Goal: Transaction & Acquisition: Purchase product/service

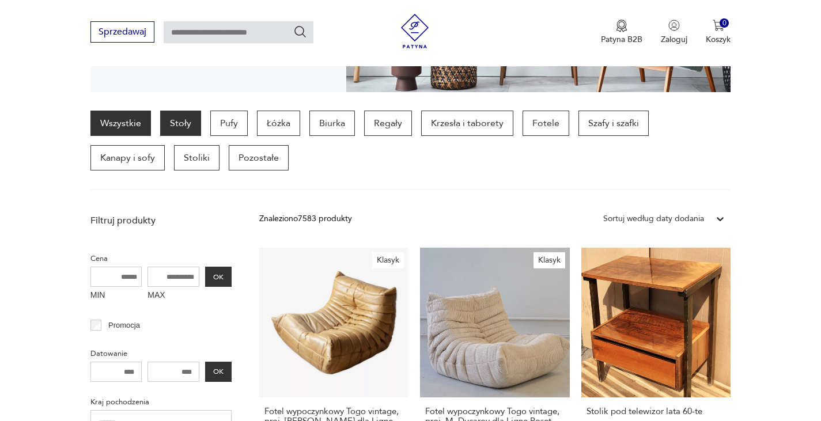
click at [186, 123] on p "Stoły" at bounding box center [180, 123] width 41 height 25
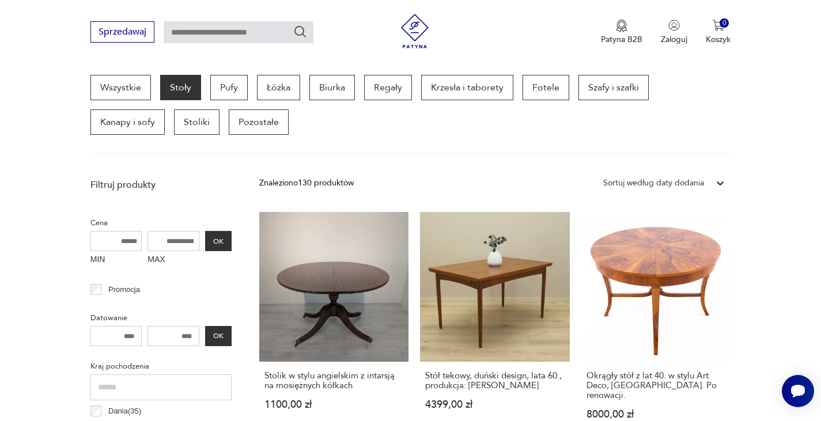
click at [188, 340] on input "number" at bounding box center [174, 336] width 52 height 20
click at [172, 251] on label "MAX" at bounding box center [174, 260] width 52 height 18
click at [172, 251] on input "MAX" at bounding box center [174, 241] width 52 height 20
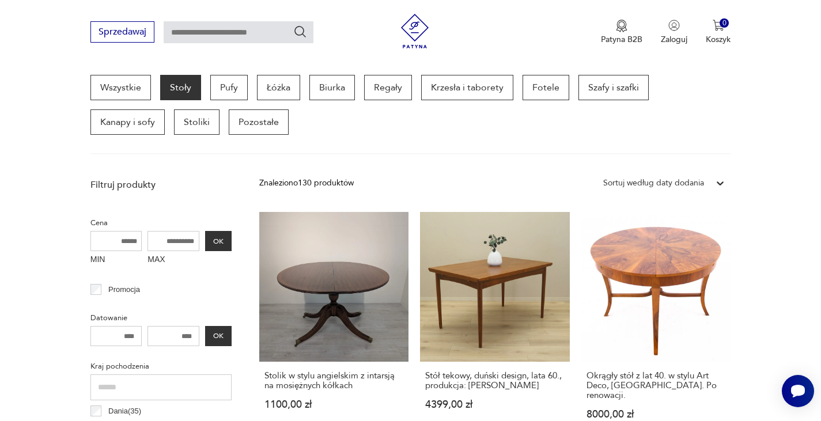
drag, startPoint x: 172, startPoint y: 251, endPoint x: 167, endPoint y: 244, distance: 9.1
click at [167, 244] on div "MAX" at bounding box center [174, 250] width 52 height 39
click at [167, 244] on input "MAX" at bounding box center [174, 241] width 52 height 20
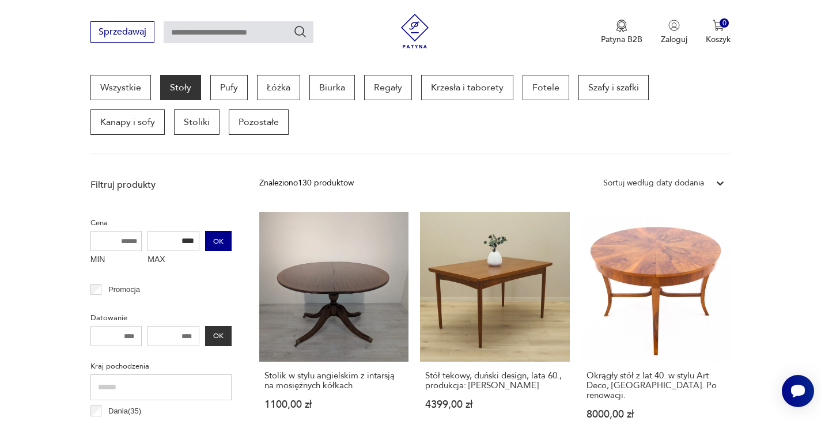
type input "****"
click at [218, 237] on button "OK" at bounding box center [218, 241] width 27 height 20
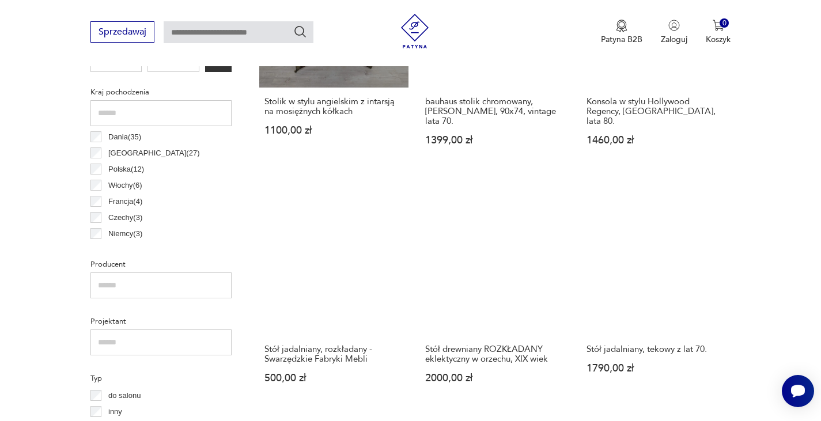
scroll to position [581, 0]
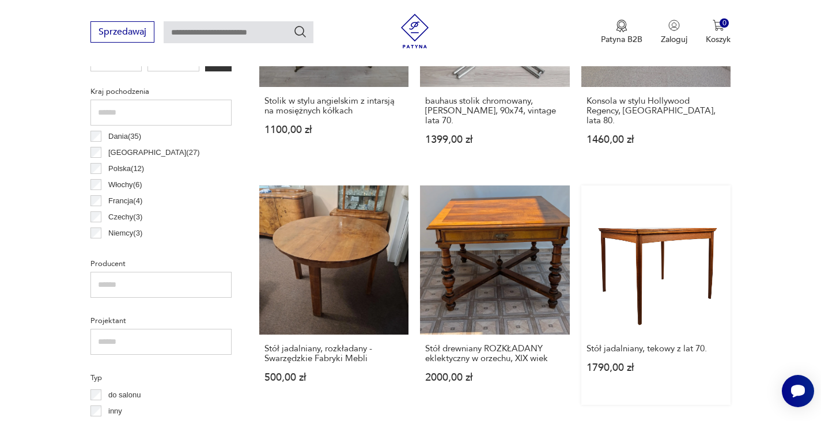
click at [663, 244] on link "Stół jadalniany, tekowy z lat 70. 1790,00 zł" at bounding box center [656, 296] width 150 height 220
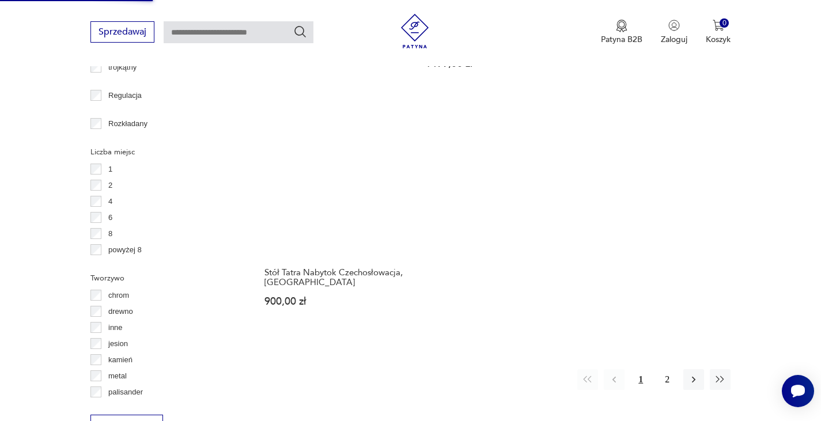
scroll to position [1612, 0]
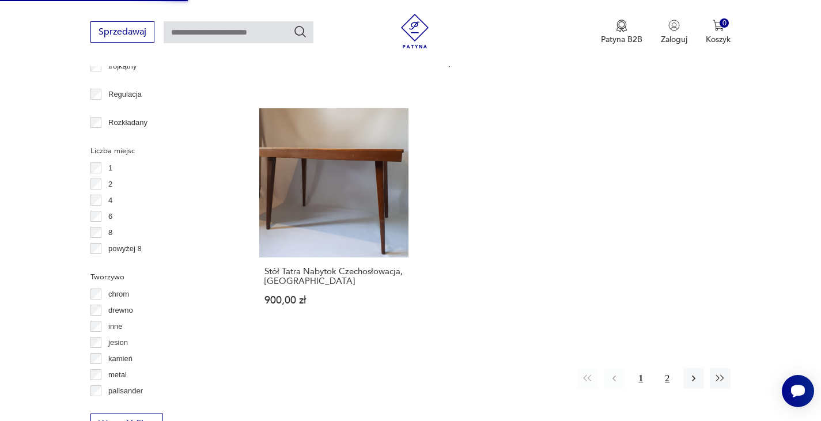
click at [672, 380] on button "2" at bounding box center [667, 378] width 21 height 21
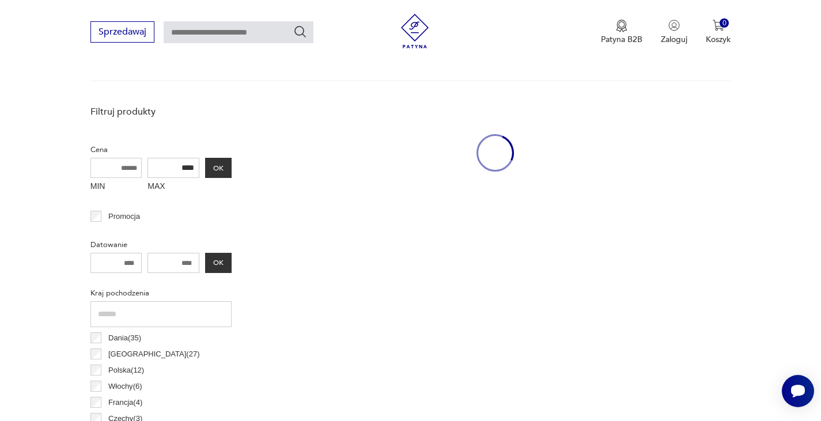
scroll to position [307, 0]
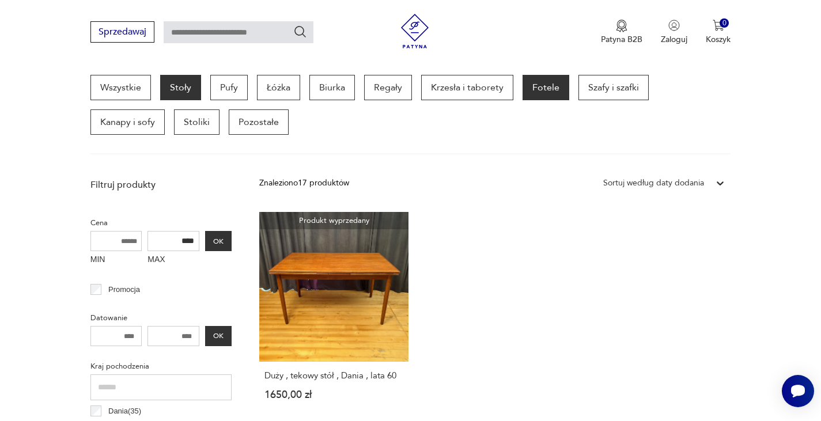
click at [544, 98] on p "Fotele" at bounding box center [546, 87] width 47 height 25
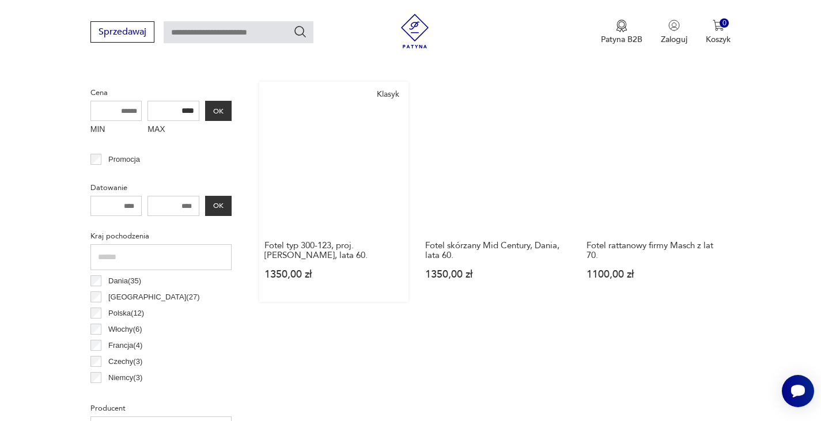
scroll to position [423, 0]
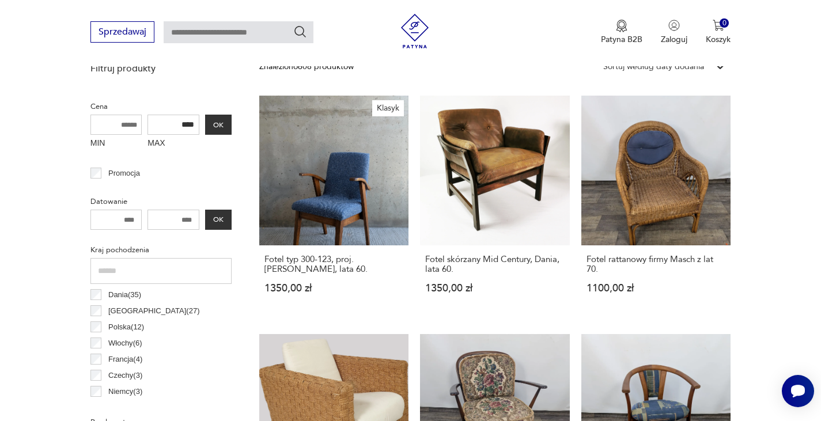
click at [193, 133] on input "****" at bounding box center [174, 125] width 52 height 20
type input "***"
click at [221, 134] on button "OK" at bounding box center [218, 125] width 27 height 20
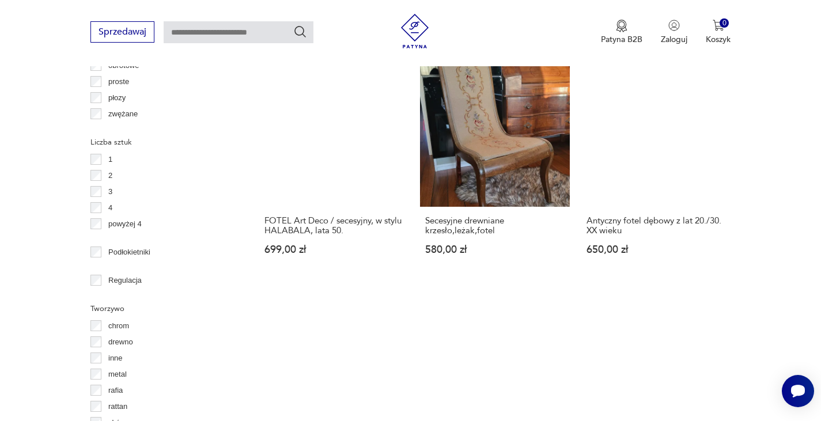
scroll to position [1425, 0]
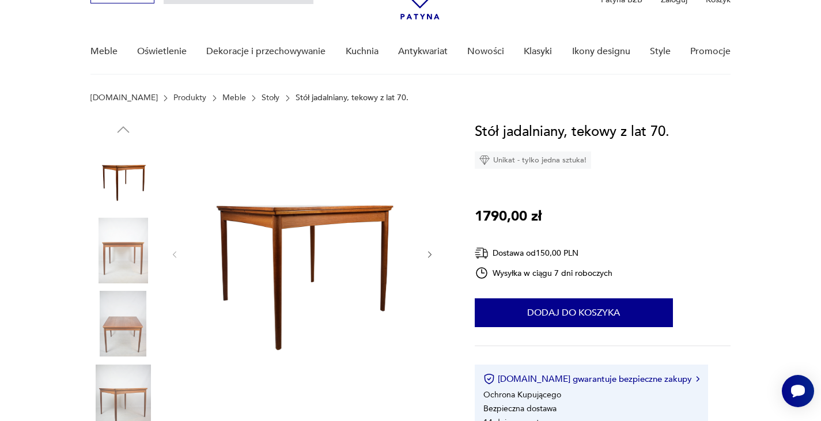
scroll to position [80, 0]
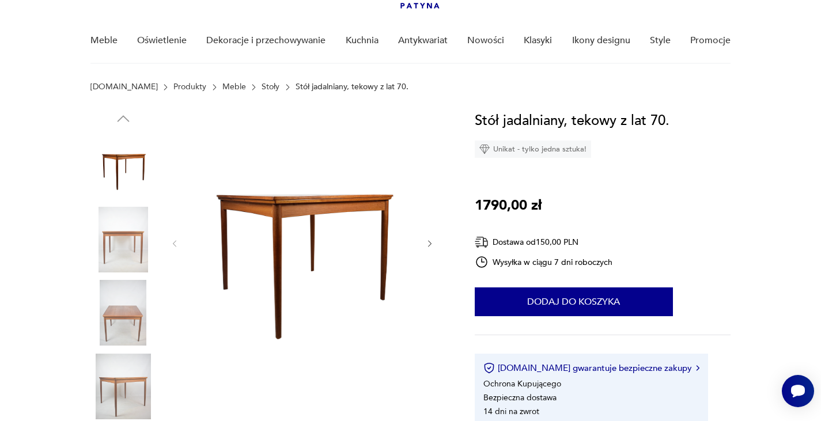
click at [109, 333] on img at bounding box center [123, 313] width 66 height 66
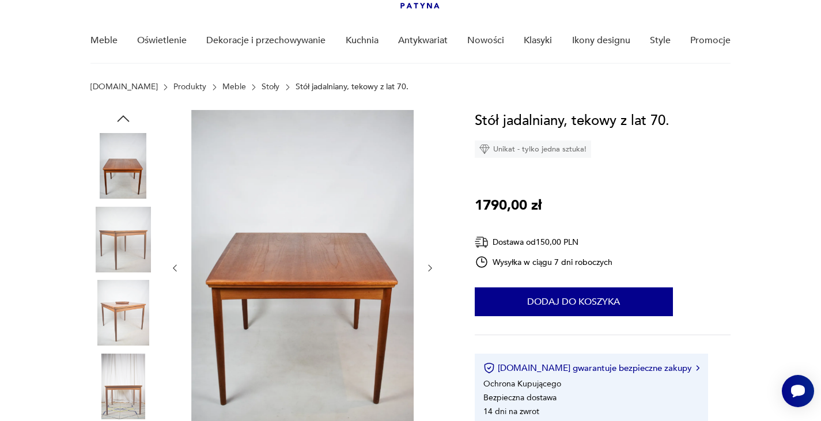
click at [114, 358] on img at bounding box center [123, 387] width 66 height 66
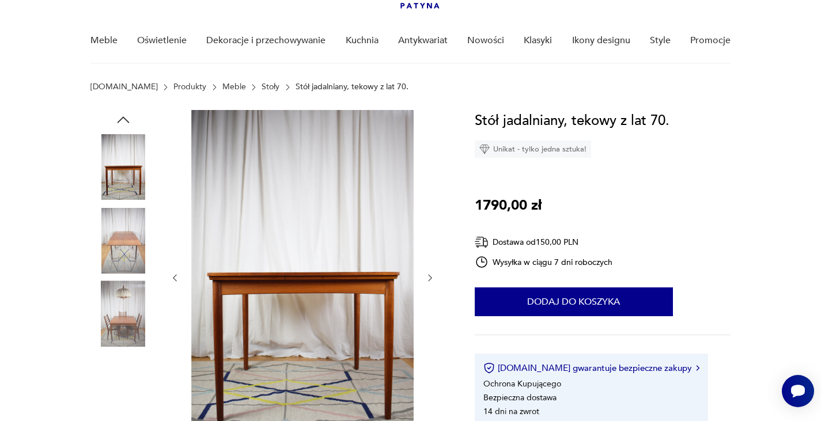
click at [114, 358] on img at bounding box center [123, 387] width 66 height 66
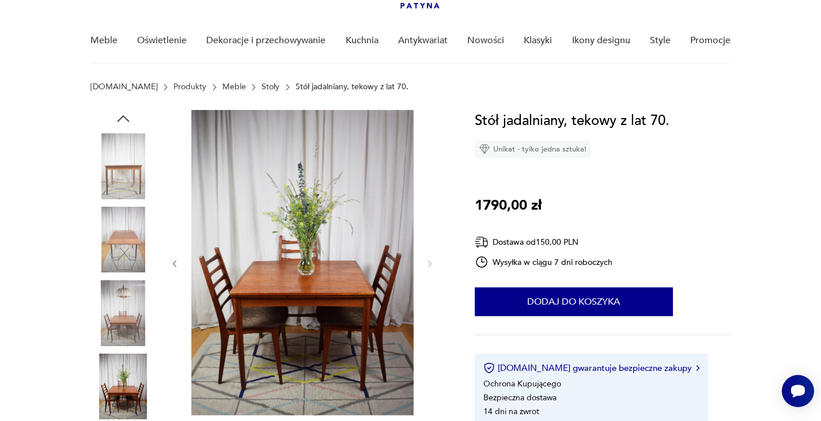
click at [124, 271] on img at bounding box center [123, 240] width 66 height 66
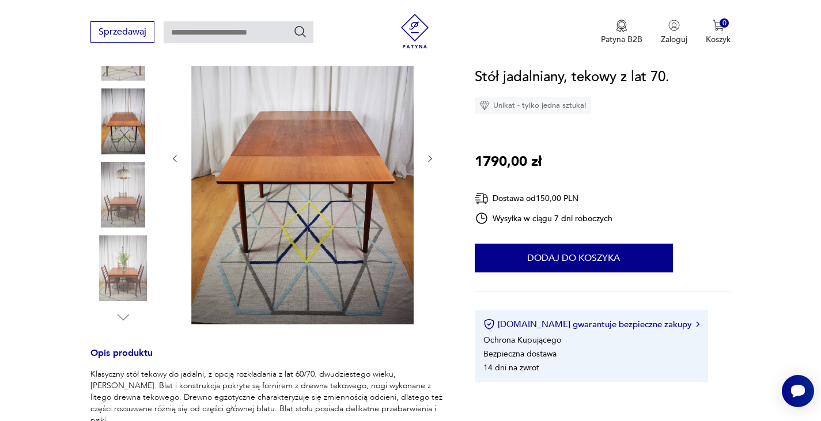
click at [135, 242] on img at bounding box center [123, 268] width 66 height 66
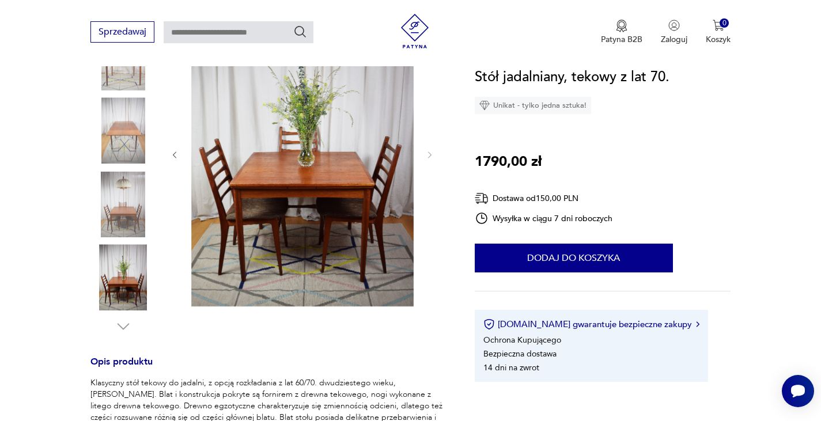
scroll to position [185, 0]
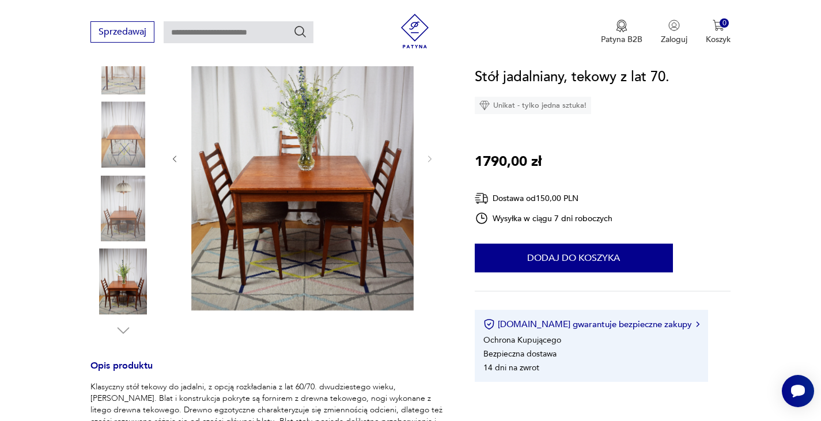
click at [135, 242] on div at bounding box center [123, 172] width 66 height 288
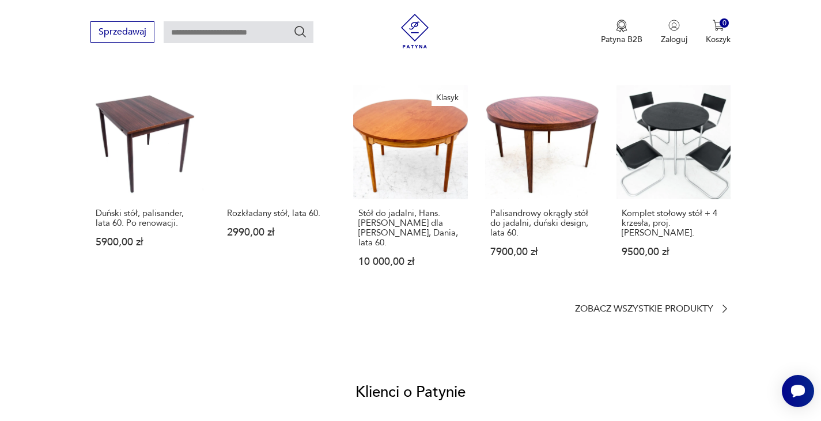
scroll to position [937, 0]
